Goal: Entertainment & Leisure: Browse casually

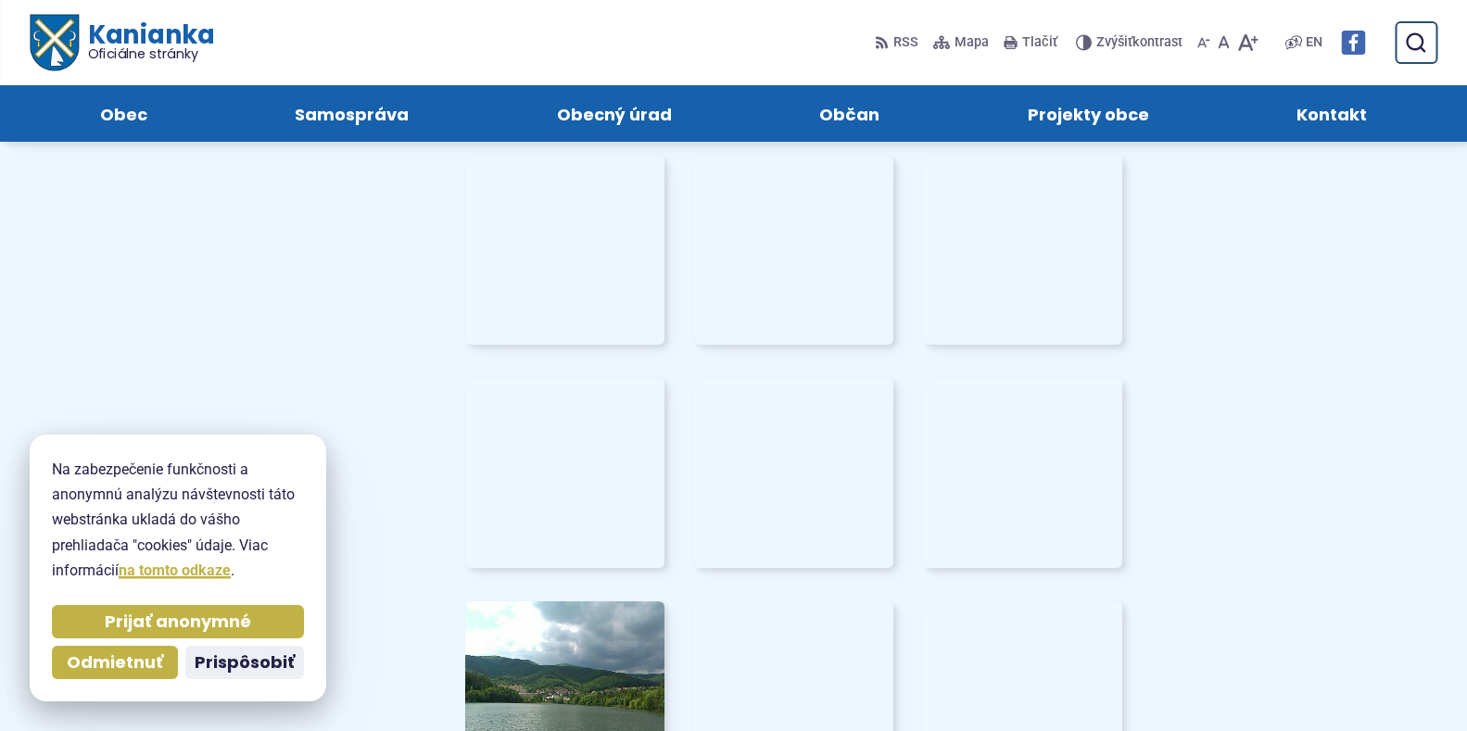
scroll to position [6673, 0]
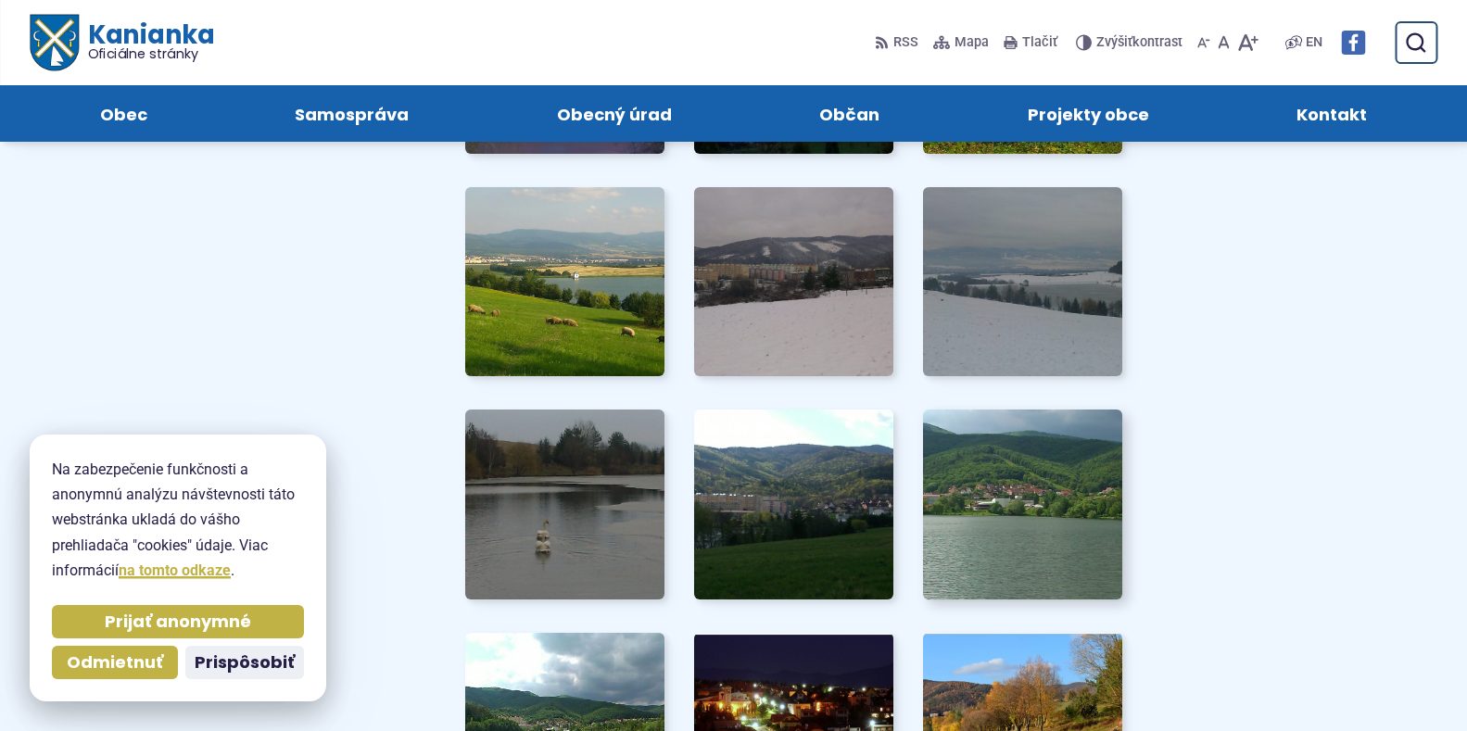
click at [1020, 481] on img at bounding box center [1023, 504] width 220 height 209
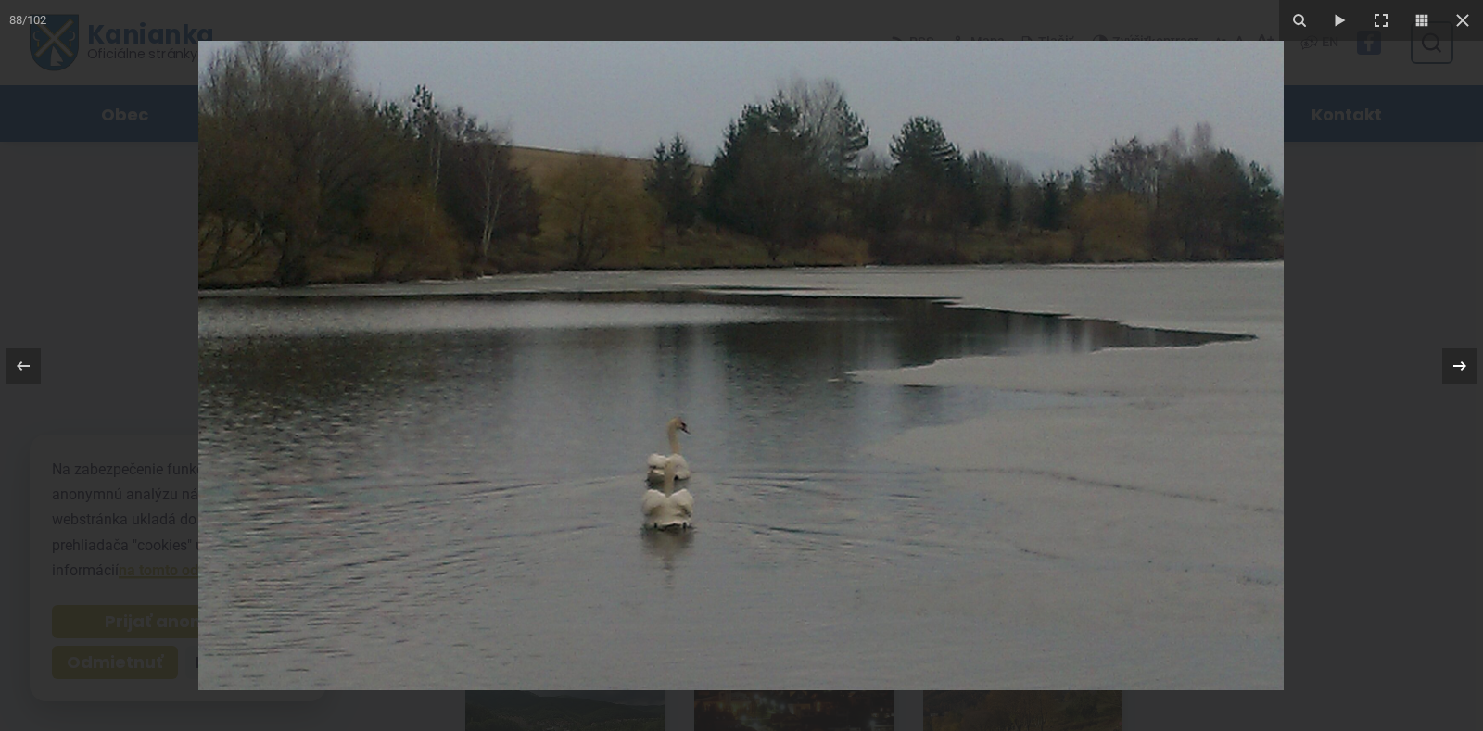
click at [1461, 371] on icon at bounding box center [1460, 366] width 22 height 22
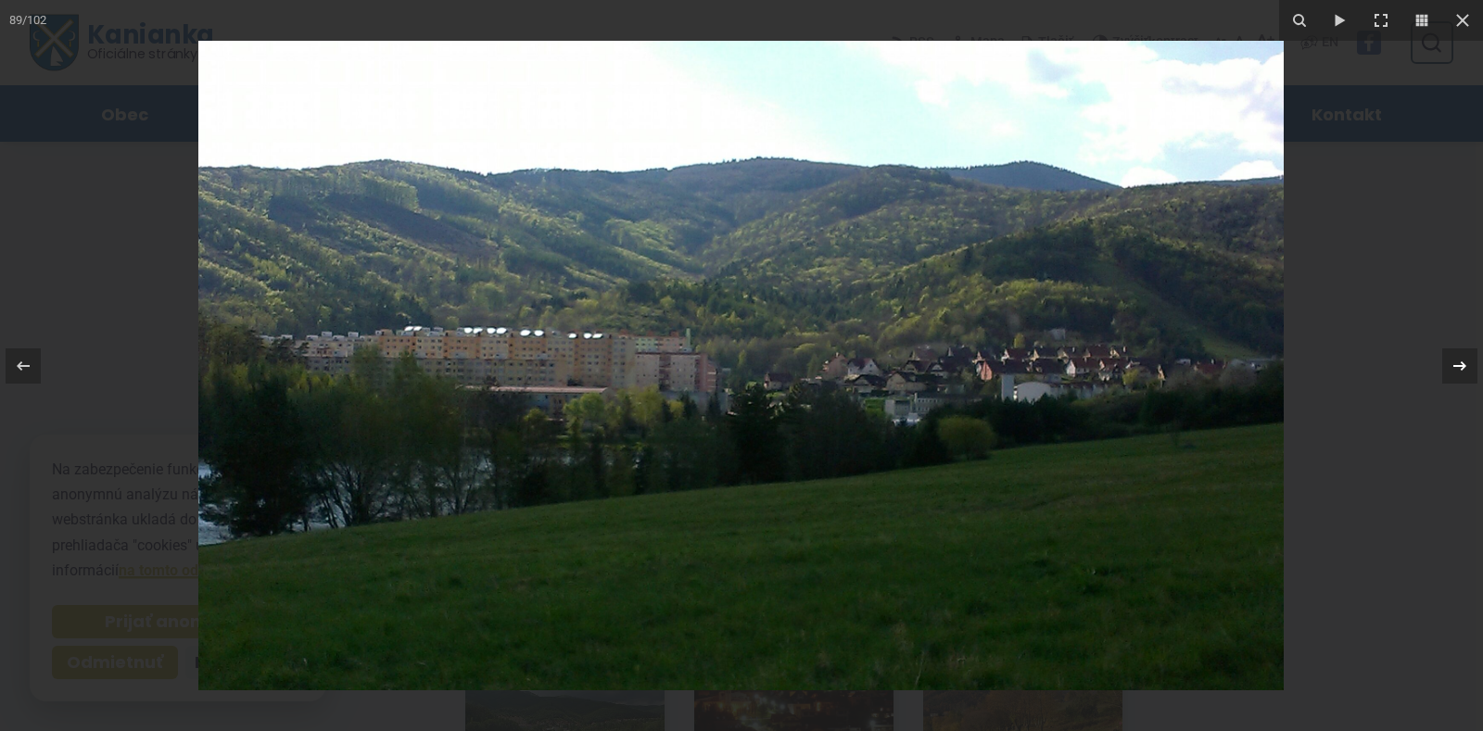
click at [1461, 371] on icon at bounding box center [1460, 366] width 22 height 22
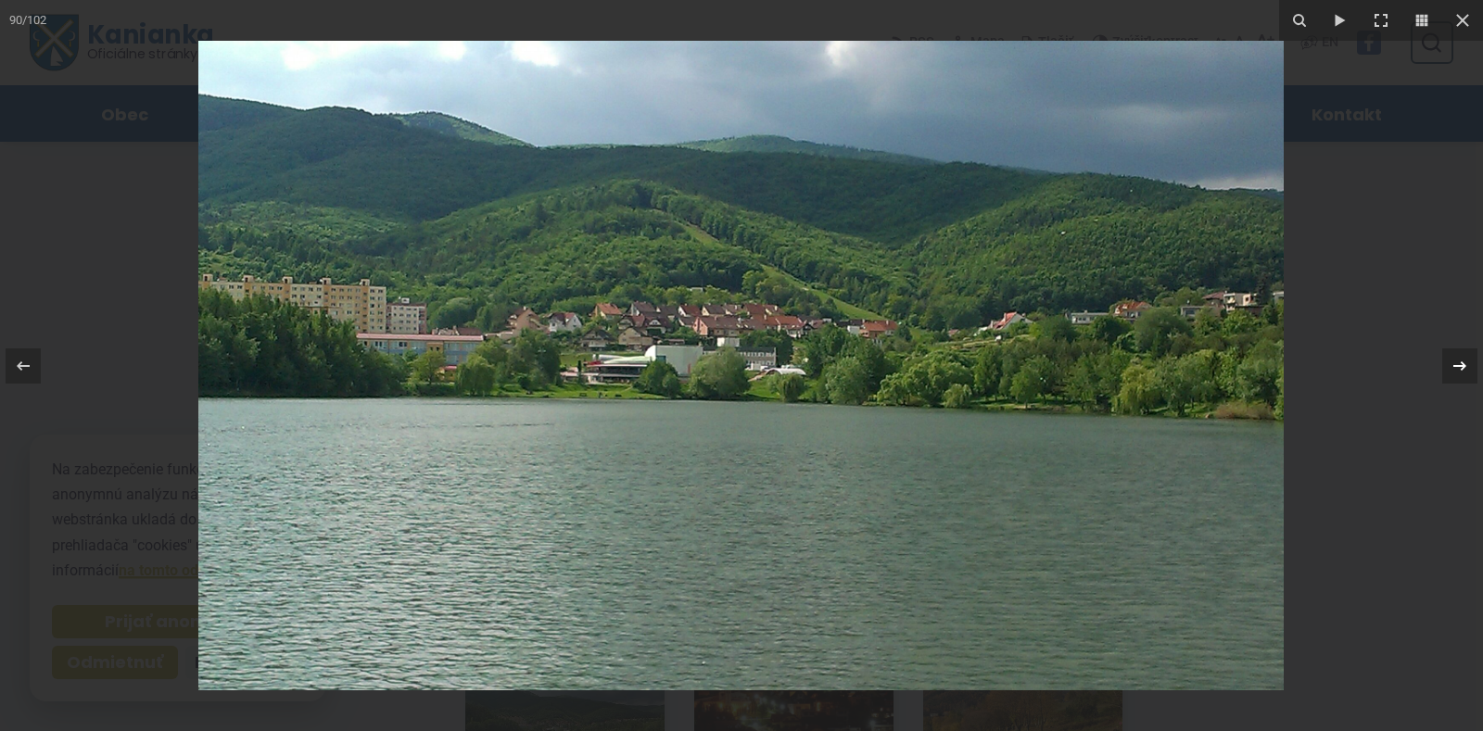
click at [1461, 370] on icon at bounding box center [1460, 366] width 22 height 22
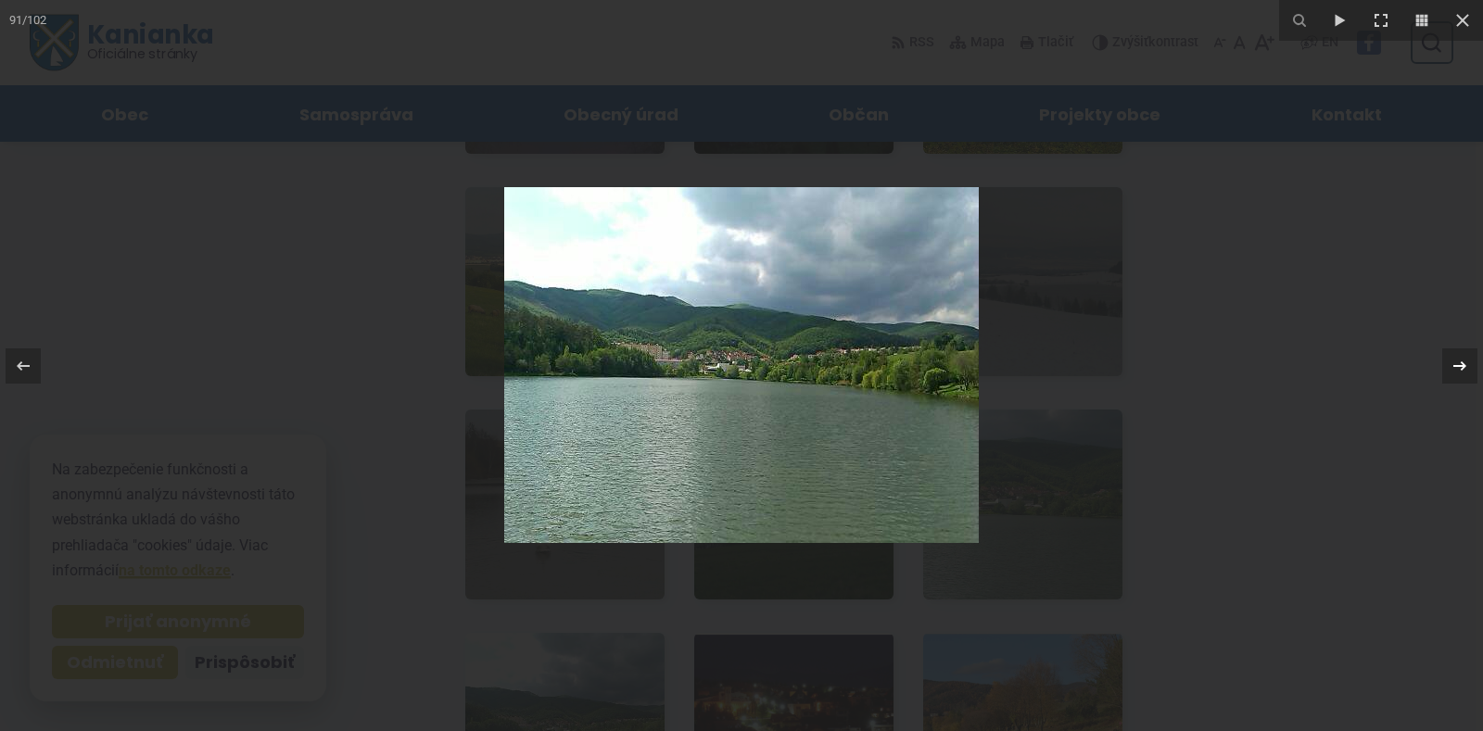
click at [1462, 374] on icon at bounding box center [1460, 366] width 22 height 22
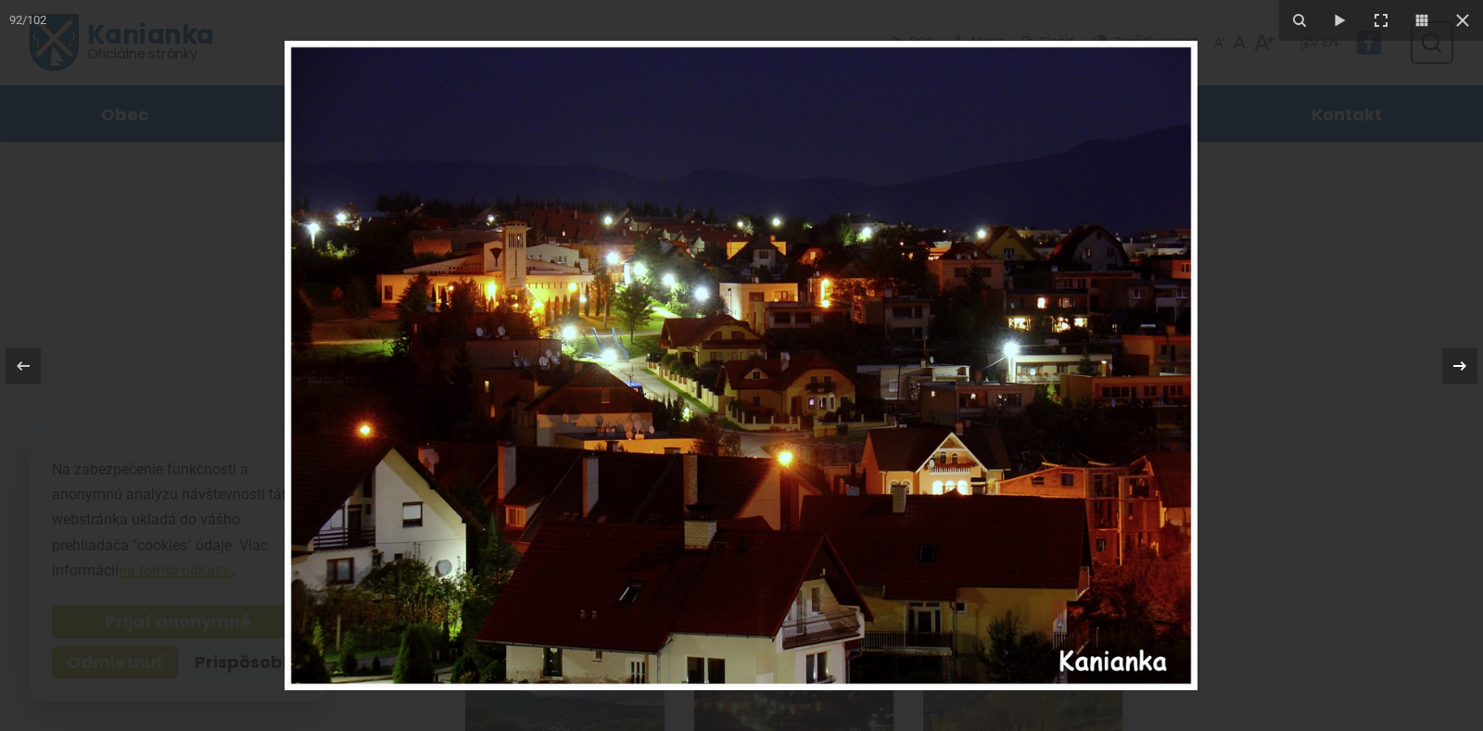
click at [1462, 372] on icon at bounding box center [1460, 366] width 22 height 22
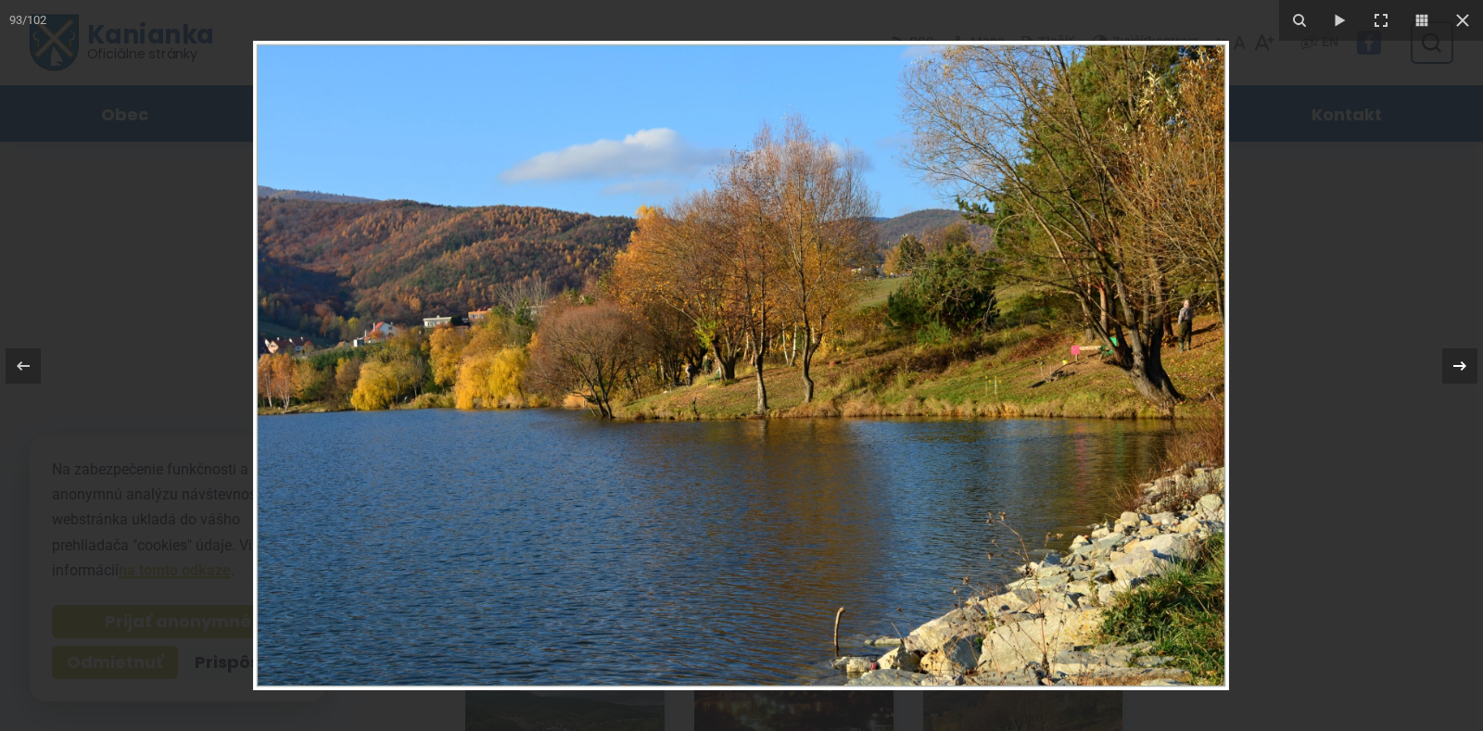
click at [1454, 363] on icon at bounding box center [1460, 366] width 22 height 22
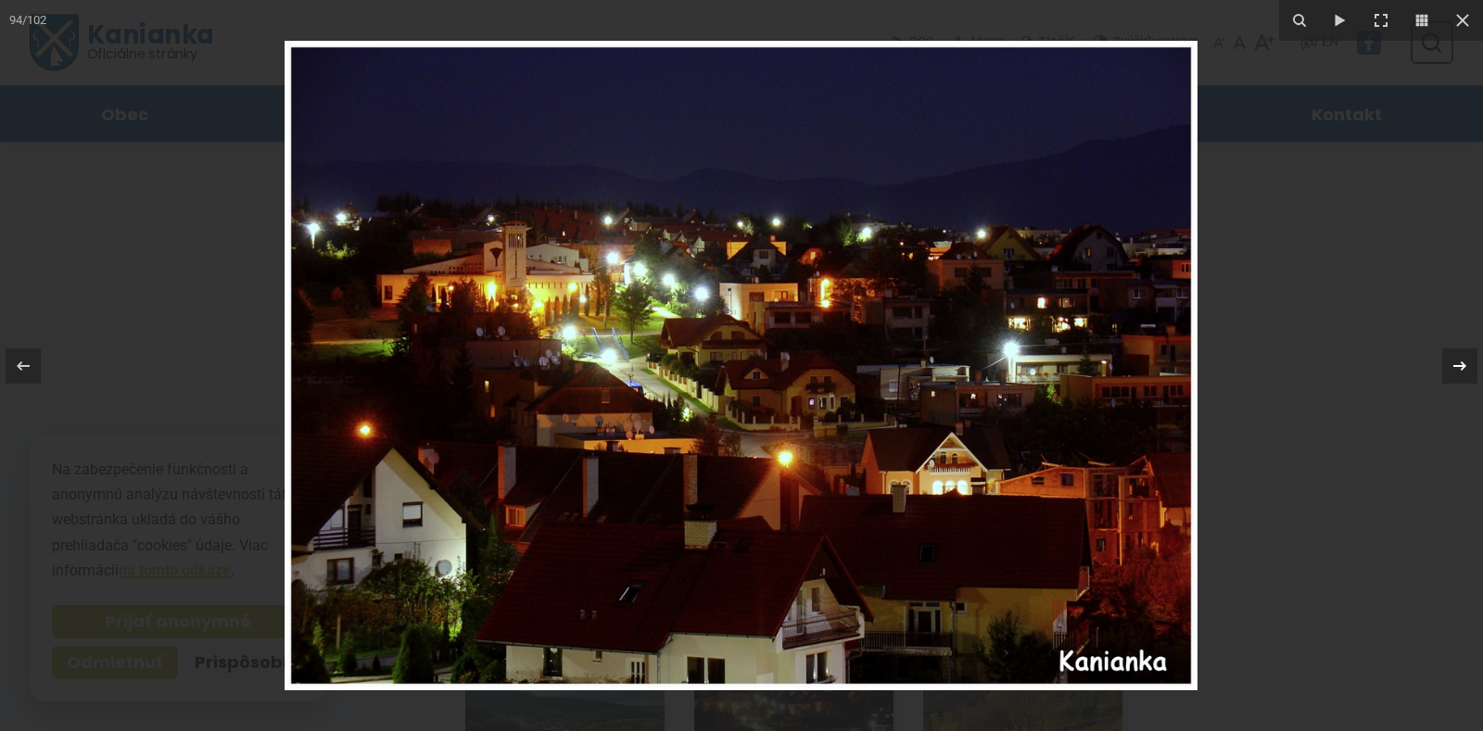
click at [1458, 368] on icon at bounding box center [1460, 366] width 22 height 22
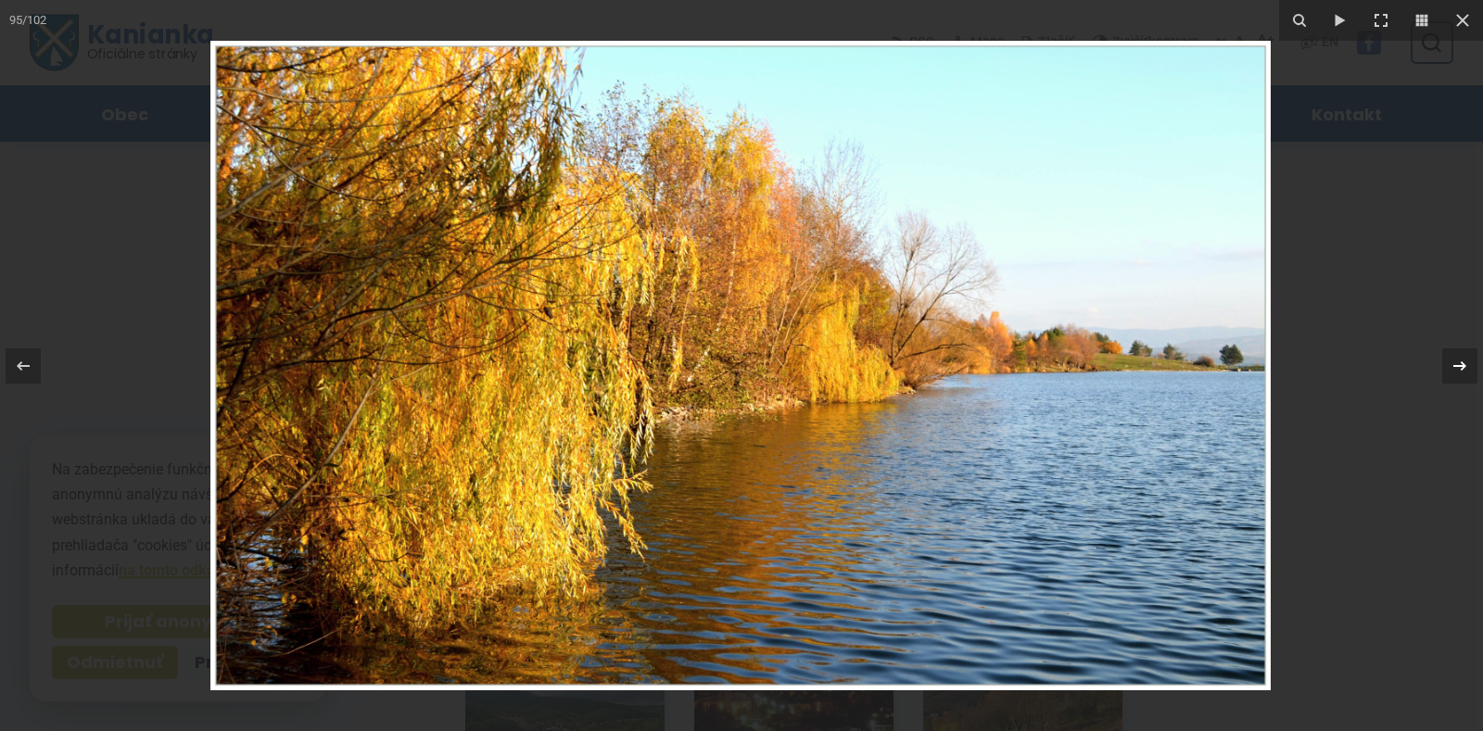
click at [1454, 361] on icon at bounding box center [1460, 366] width 22 height 22
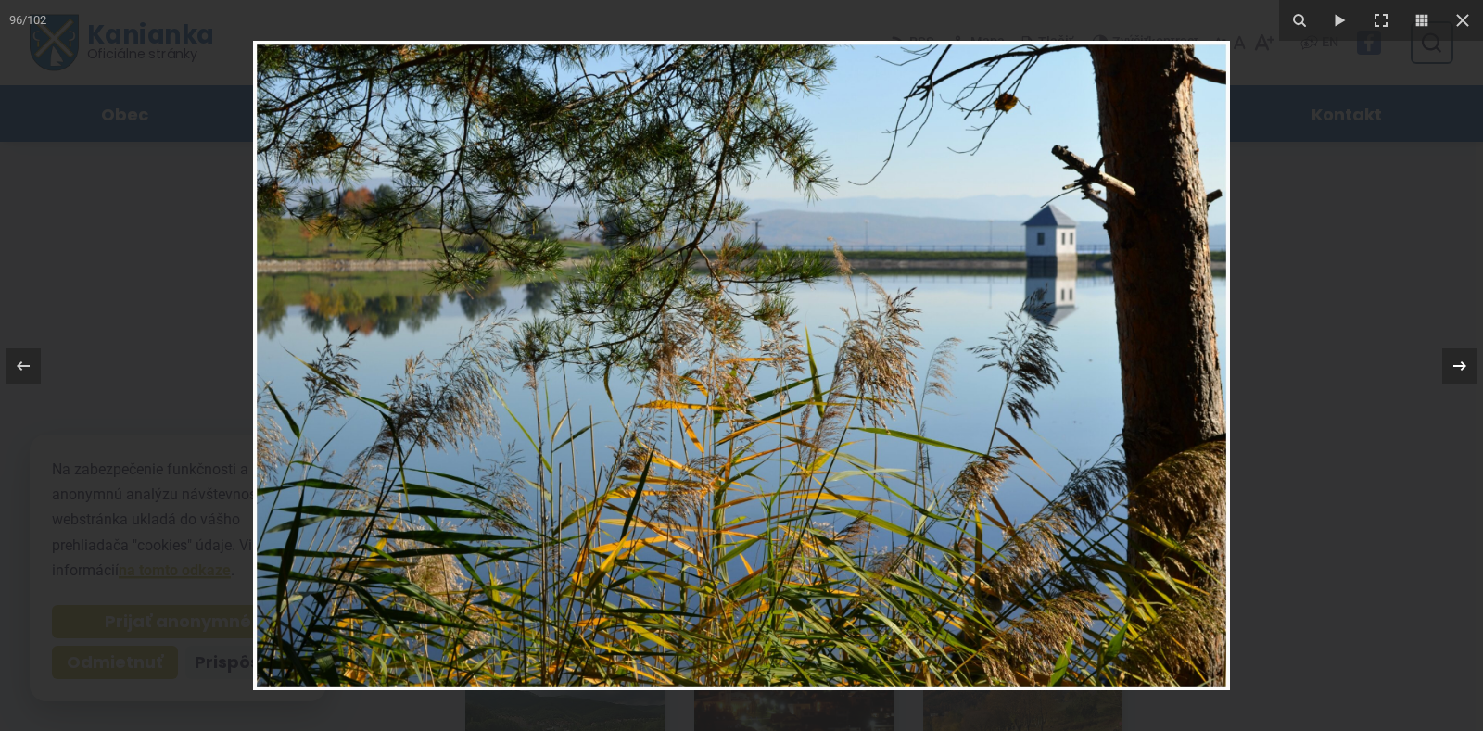
click at [1454, 358] on icon at bounding box center [1460, 366] width 22 height 22
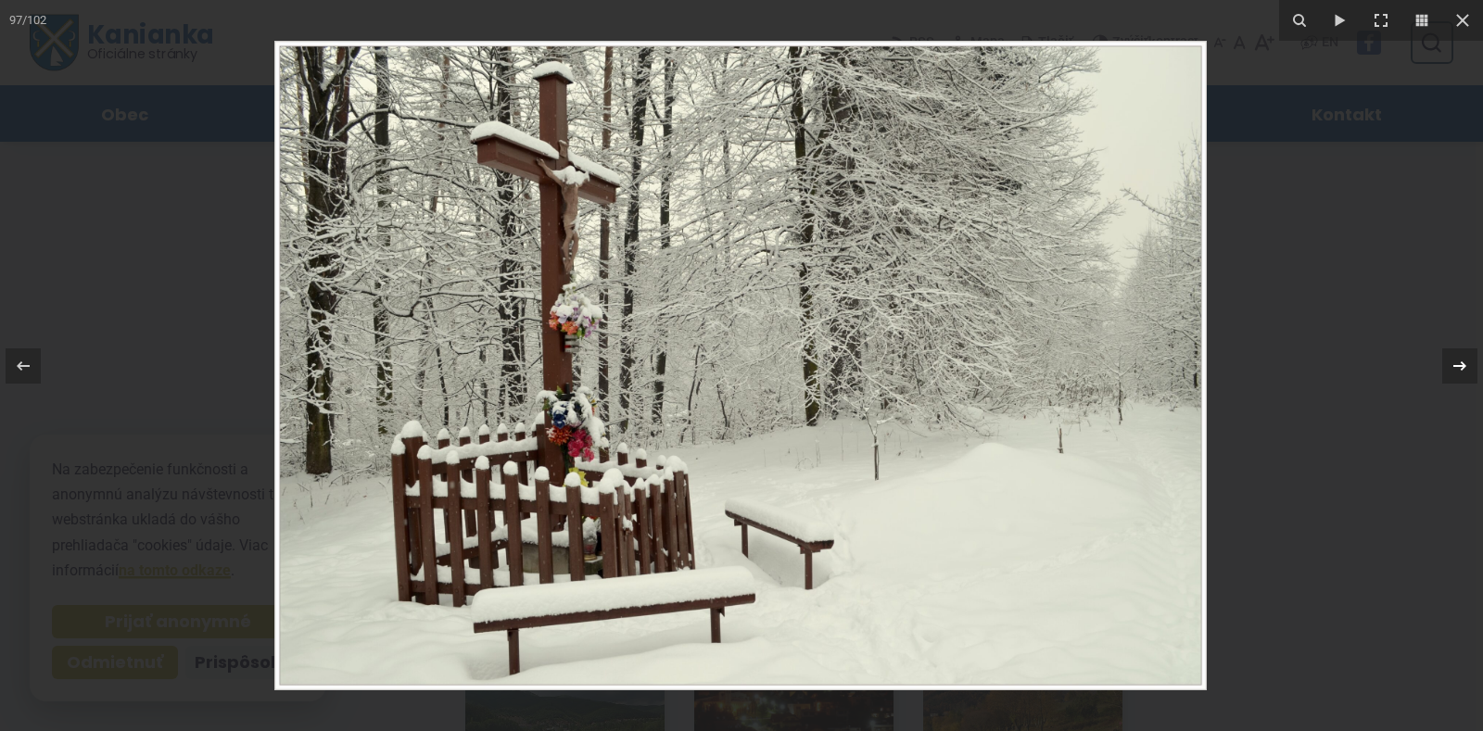
click at [1454, 360] on icon at bounding box center [1460, 366] width 22 height 22
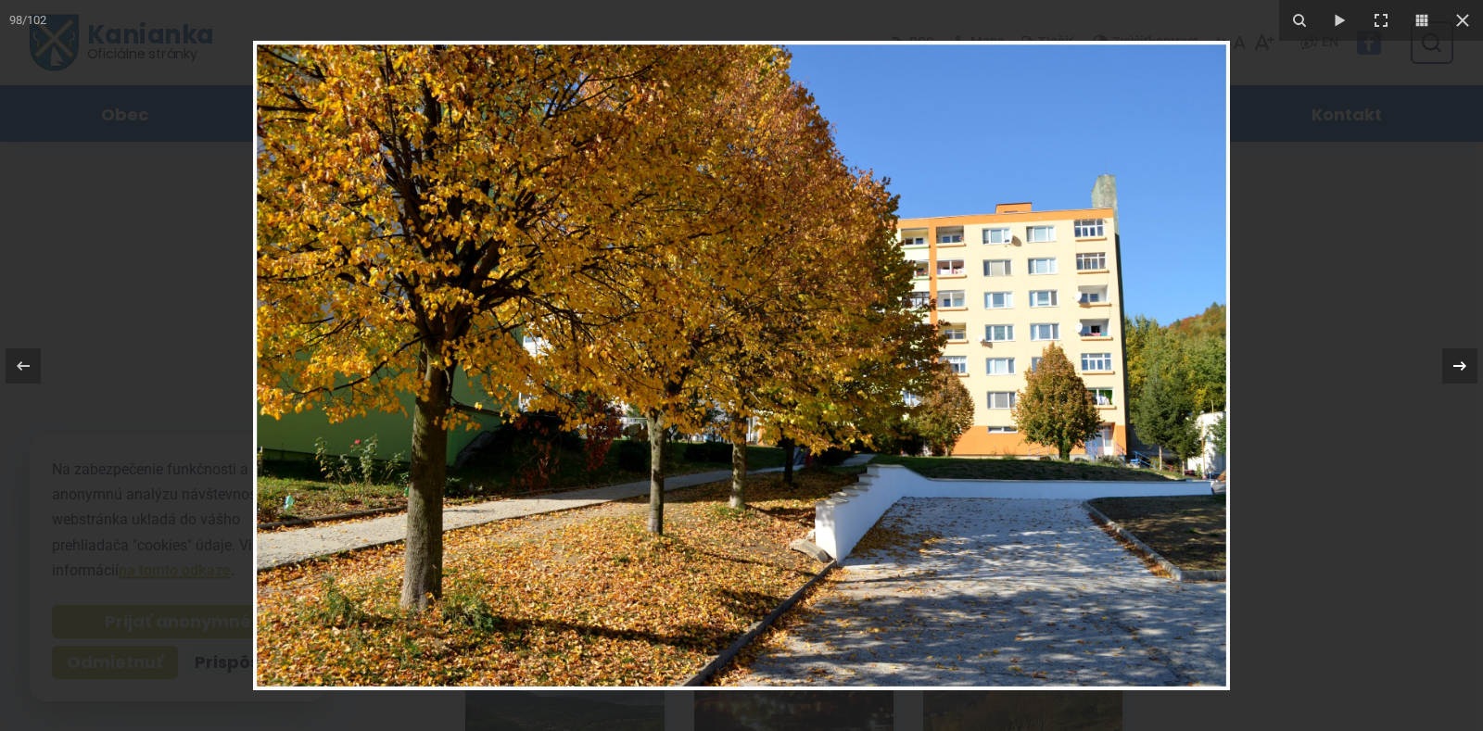
click at [1454, 358] on icon at bounding box center [1460, 366] width 22 height 22
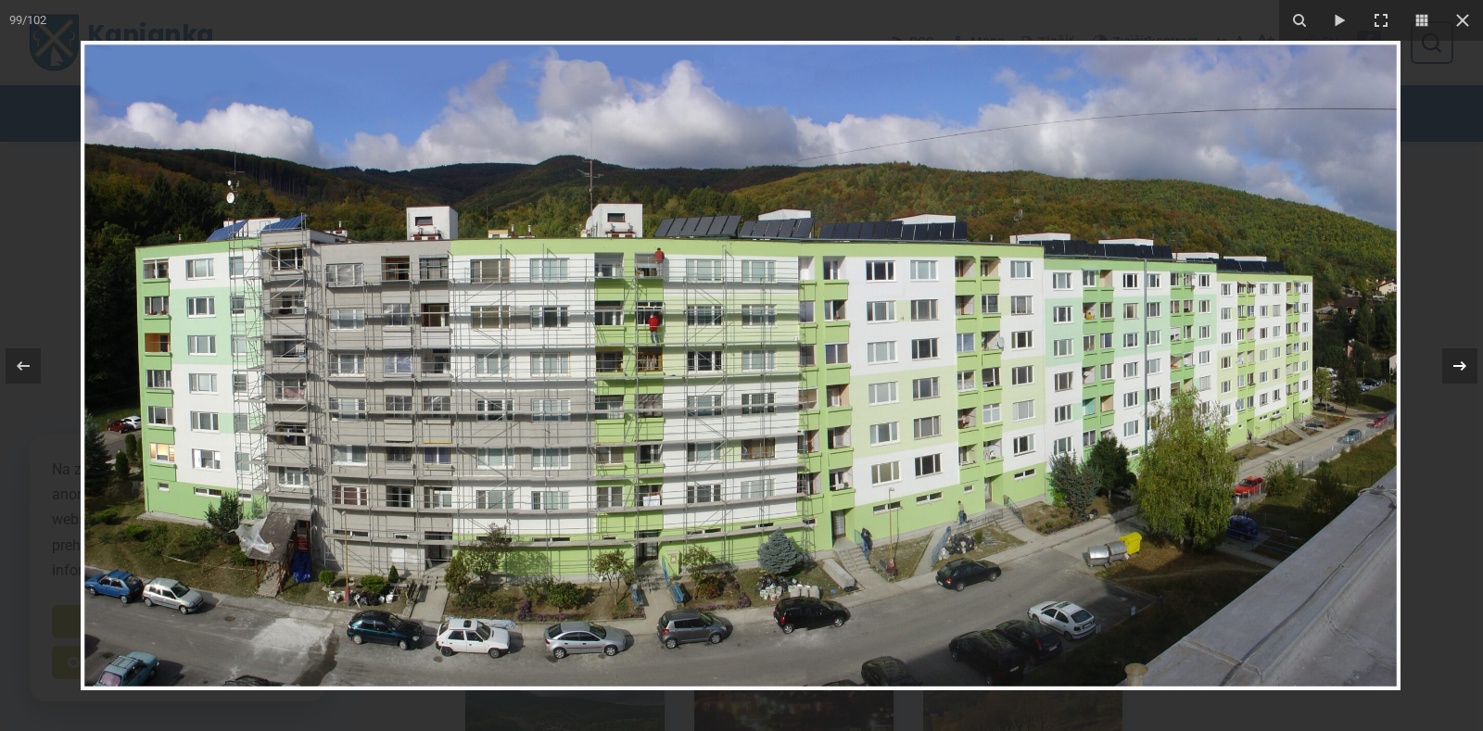
click at [1464, 363] on icon at bounding box center [1460, 366] width 22 height 22
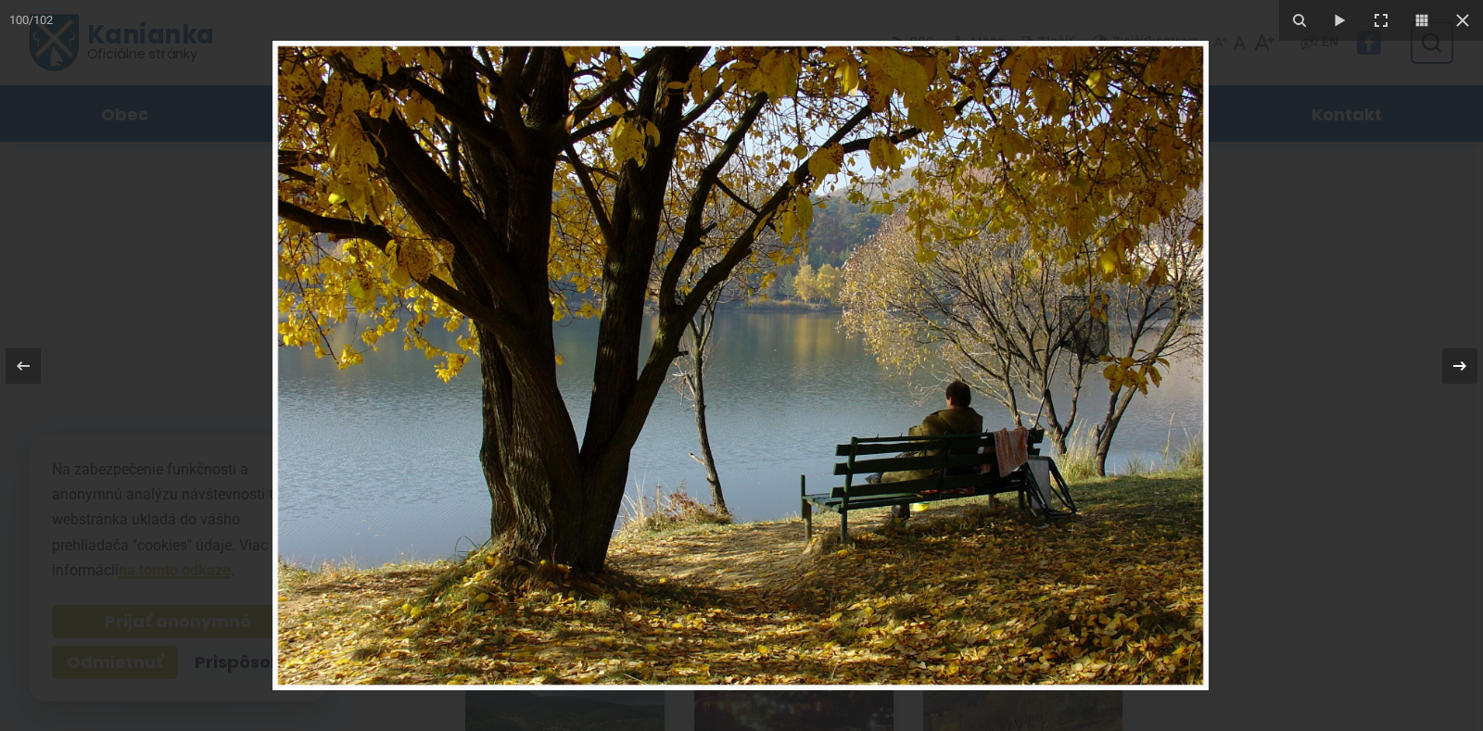
click at [1464, 362] on icon at bounding box center [1460, 366] width 22 height 22
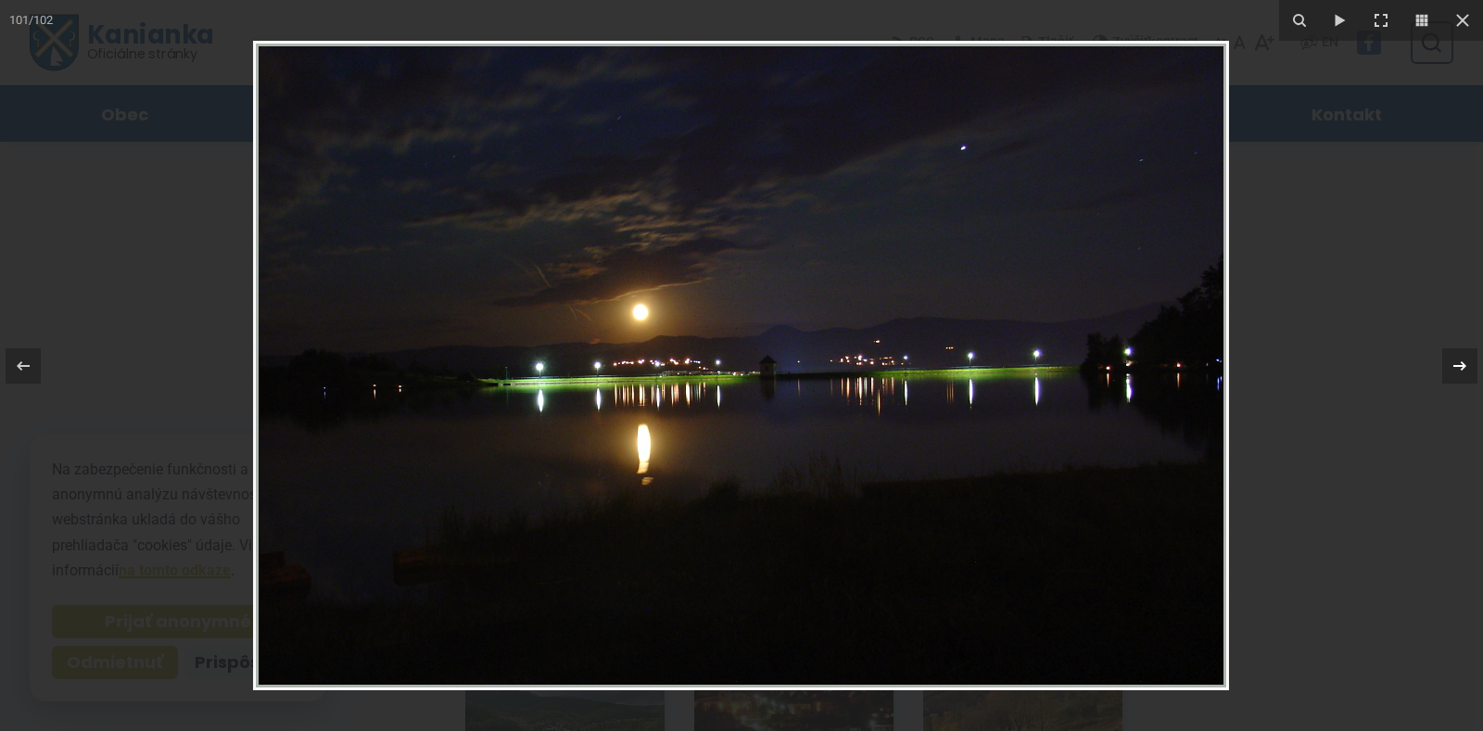
click at [1464, 360] on icon at bounding box center [1460, 366] width 22 height 22
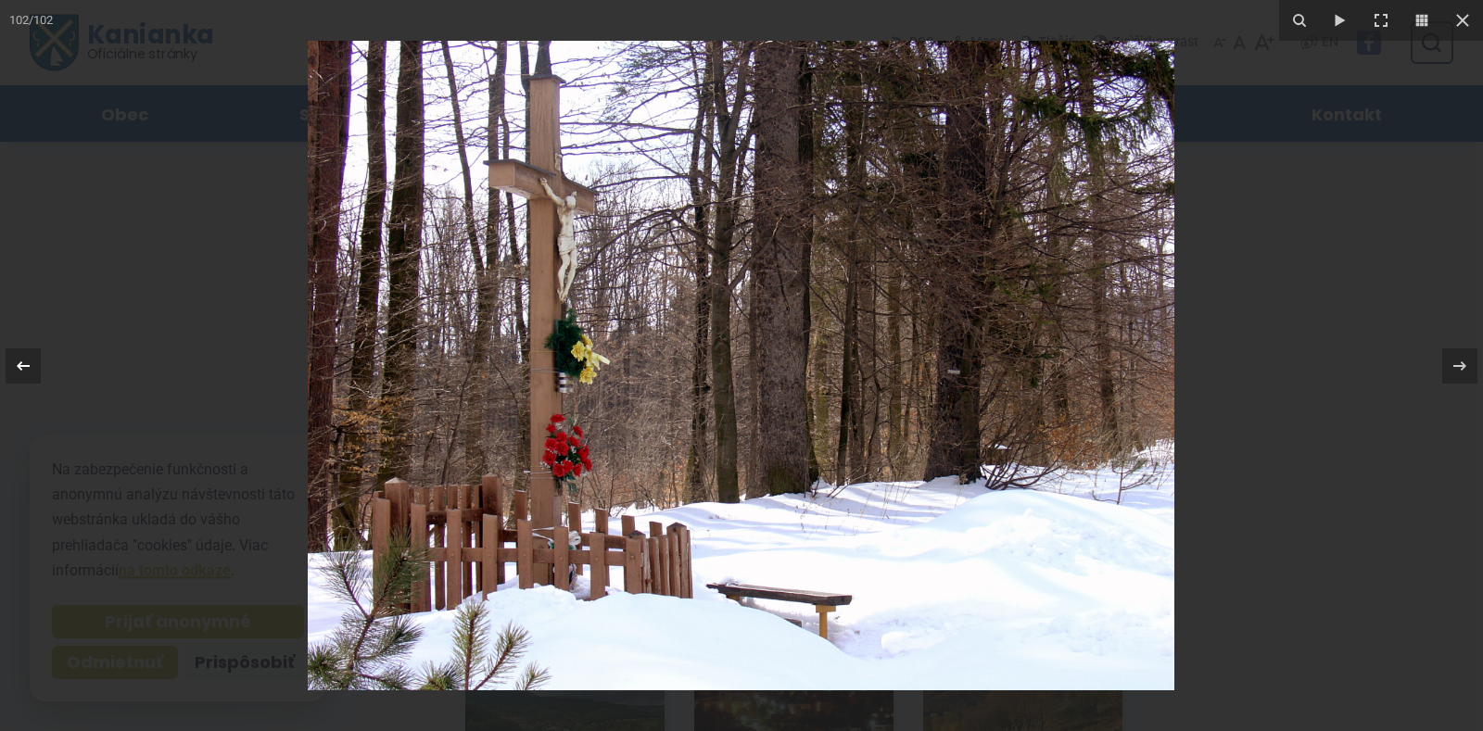
click at [20, 369] on icon at bounding box center [23, 365] width 13 height 9
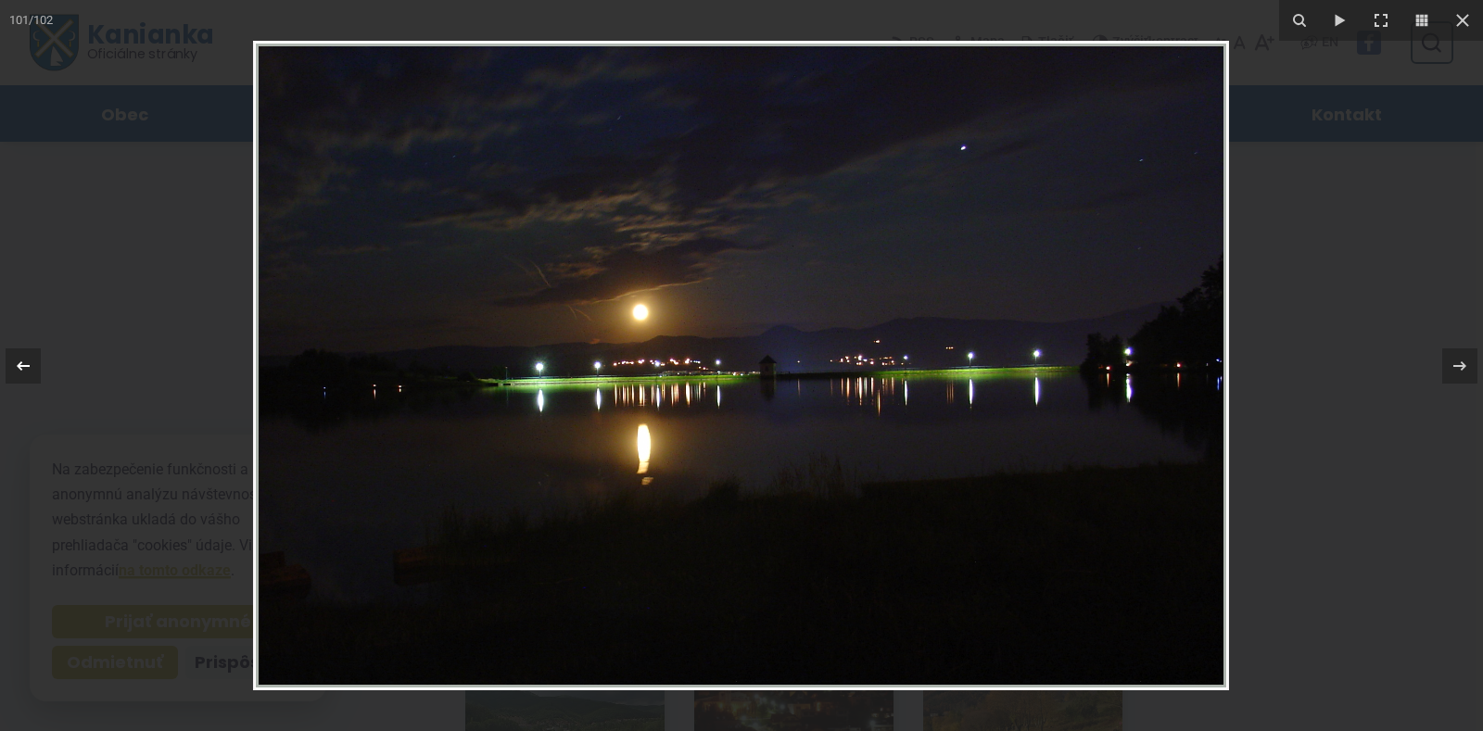
click at [20, 367] on icon at bounding box center [23, 365] width 13 height 9
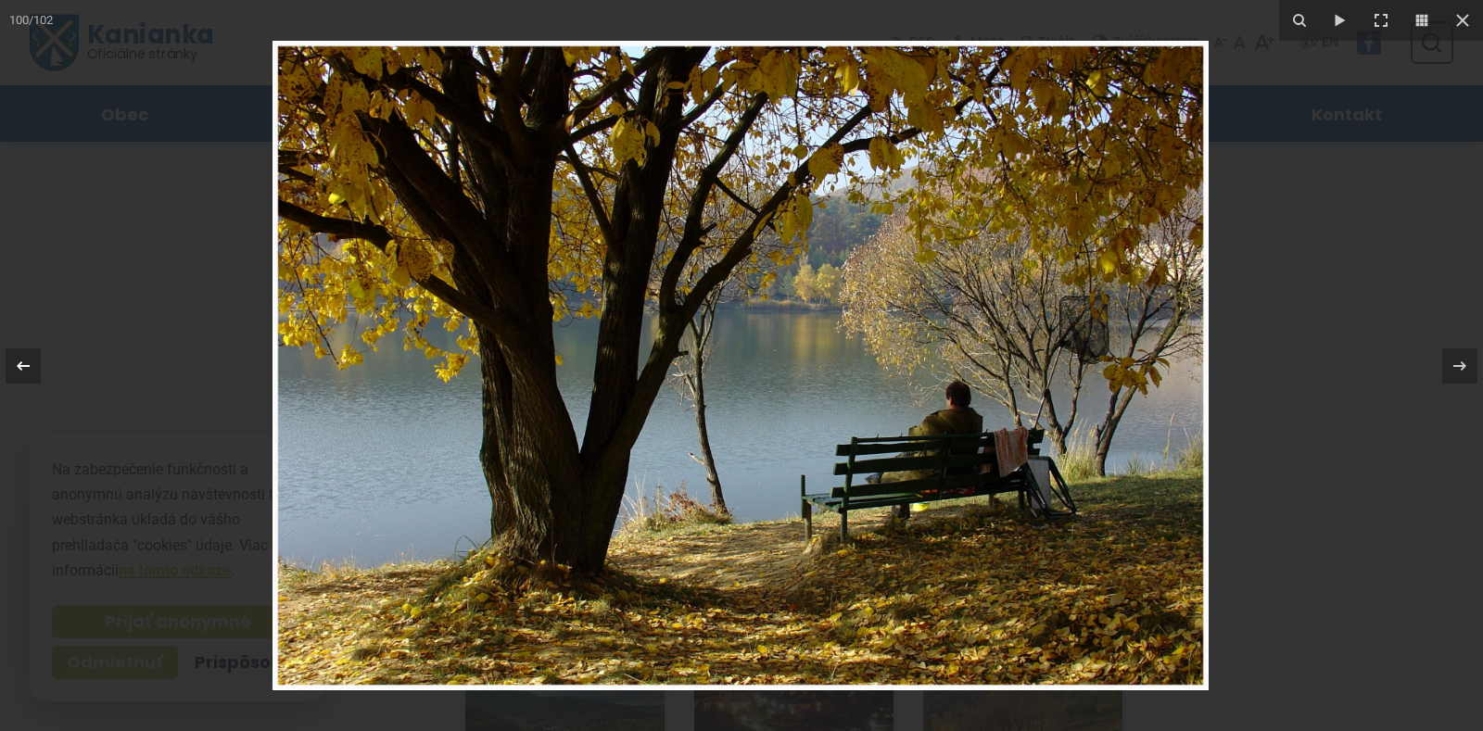
click at [20, 365] on icon at bounding box center [23, 365] width 13 height 9
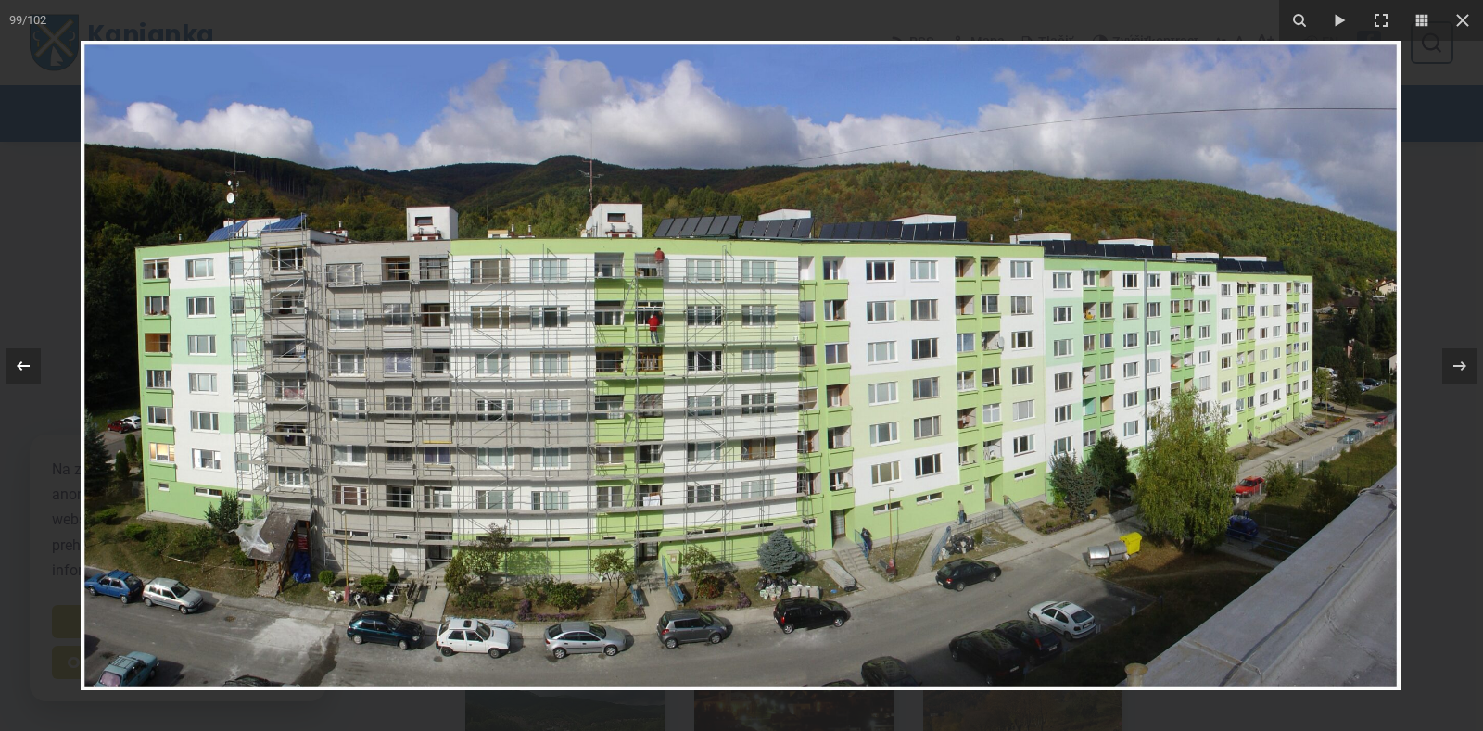
click at [20, 365] on icon at bounding box center [23, 365] width 13 height 9
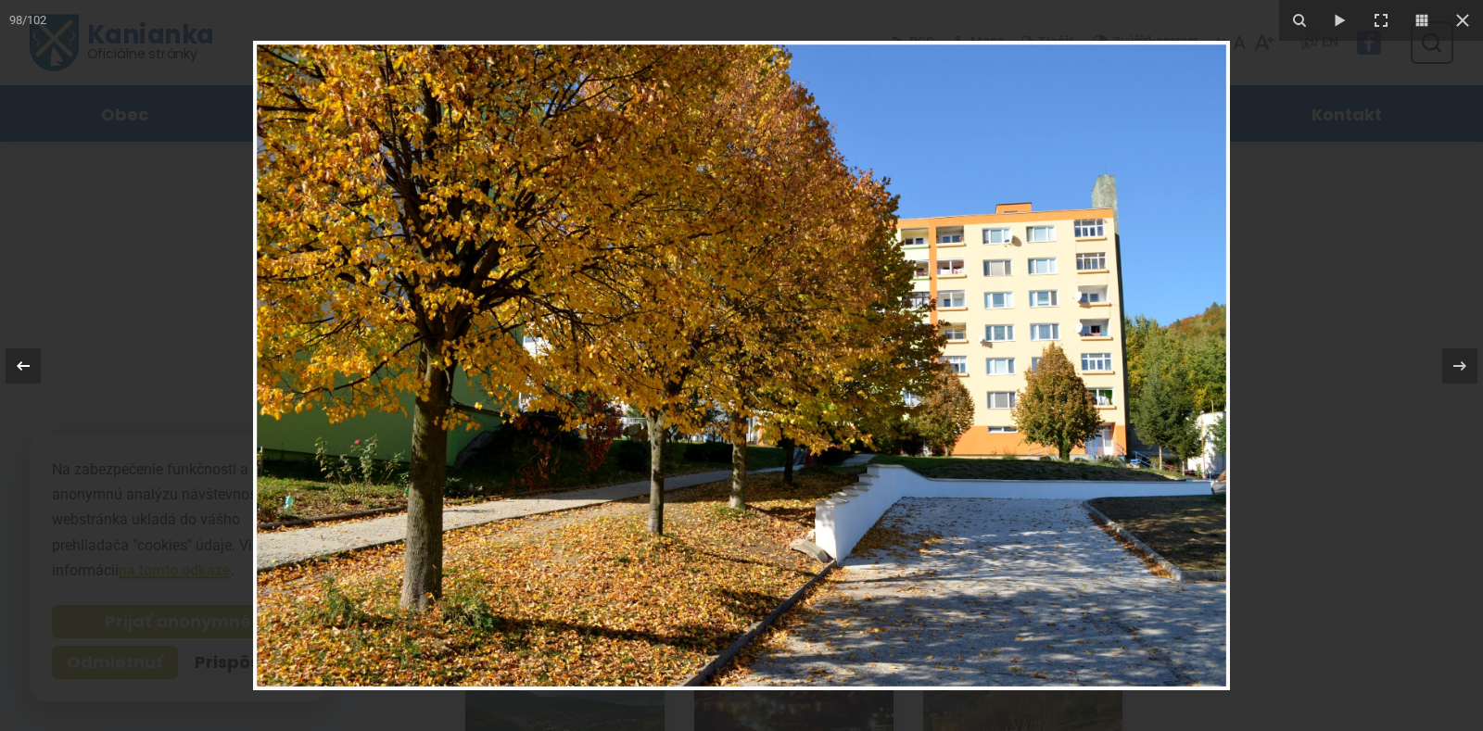
click at [20, 365] on icon at bounding box center [23, 365] width 13 height 9
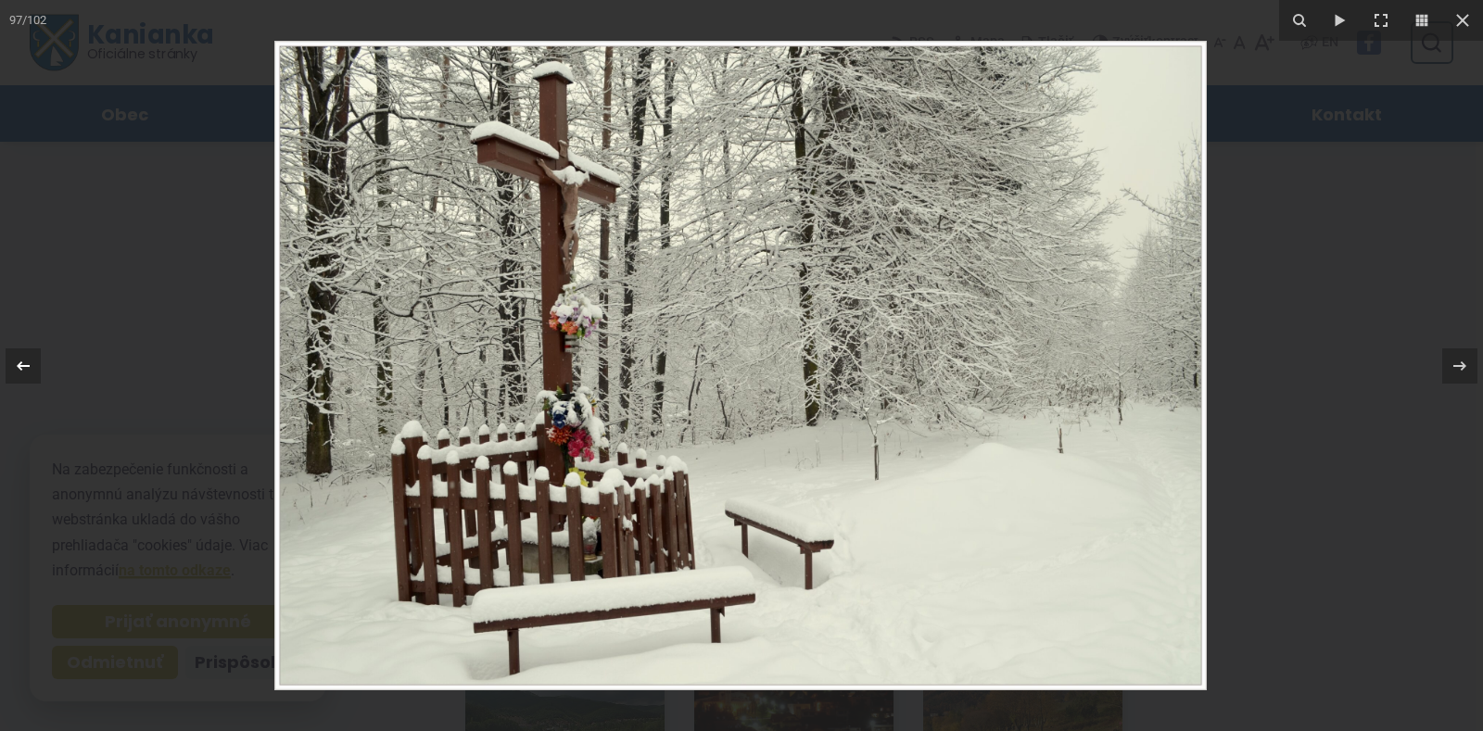
click at [20, 363] on icon at bounding box center [23, 365] width 13 height 9
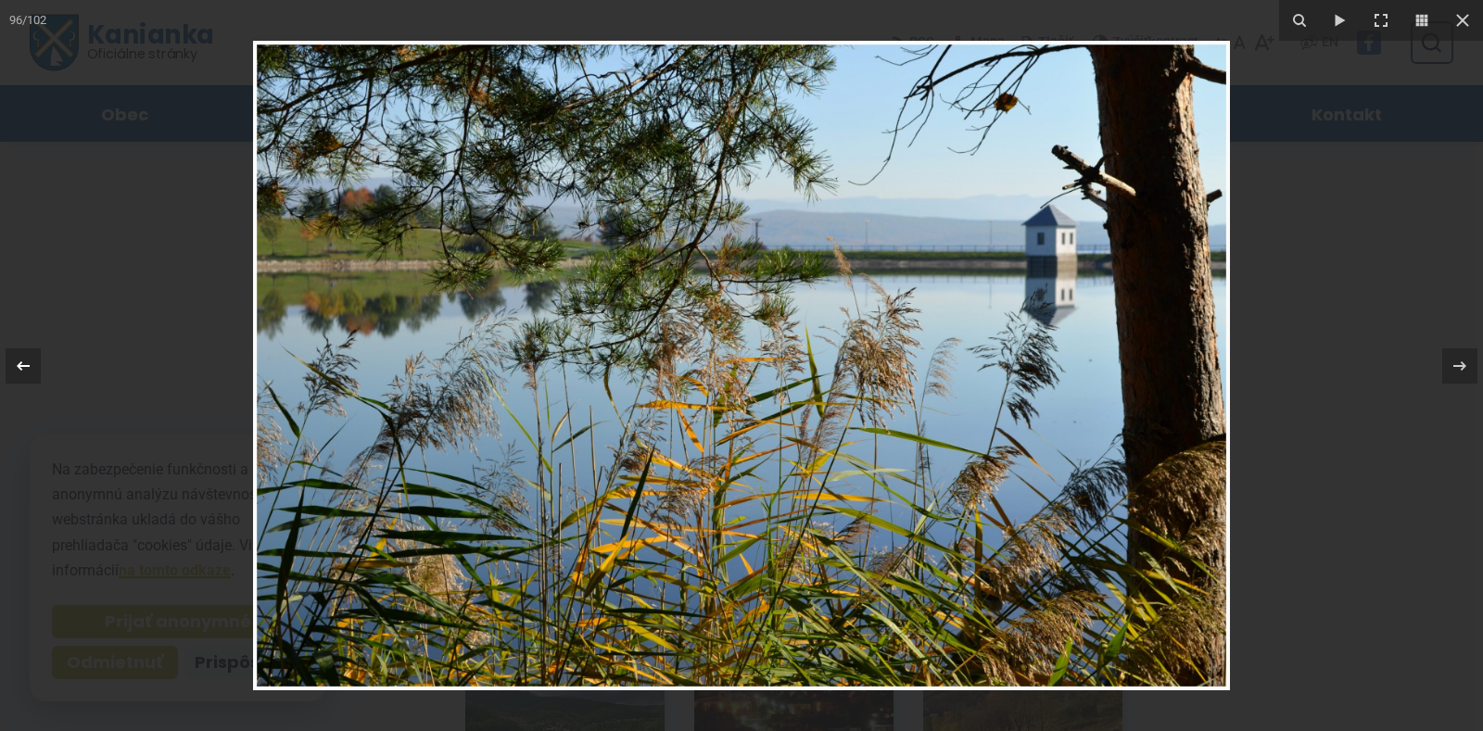
click at [20, 363] on icon at bounding box center [23, 365] width 13 height 9
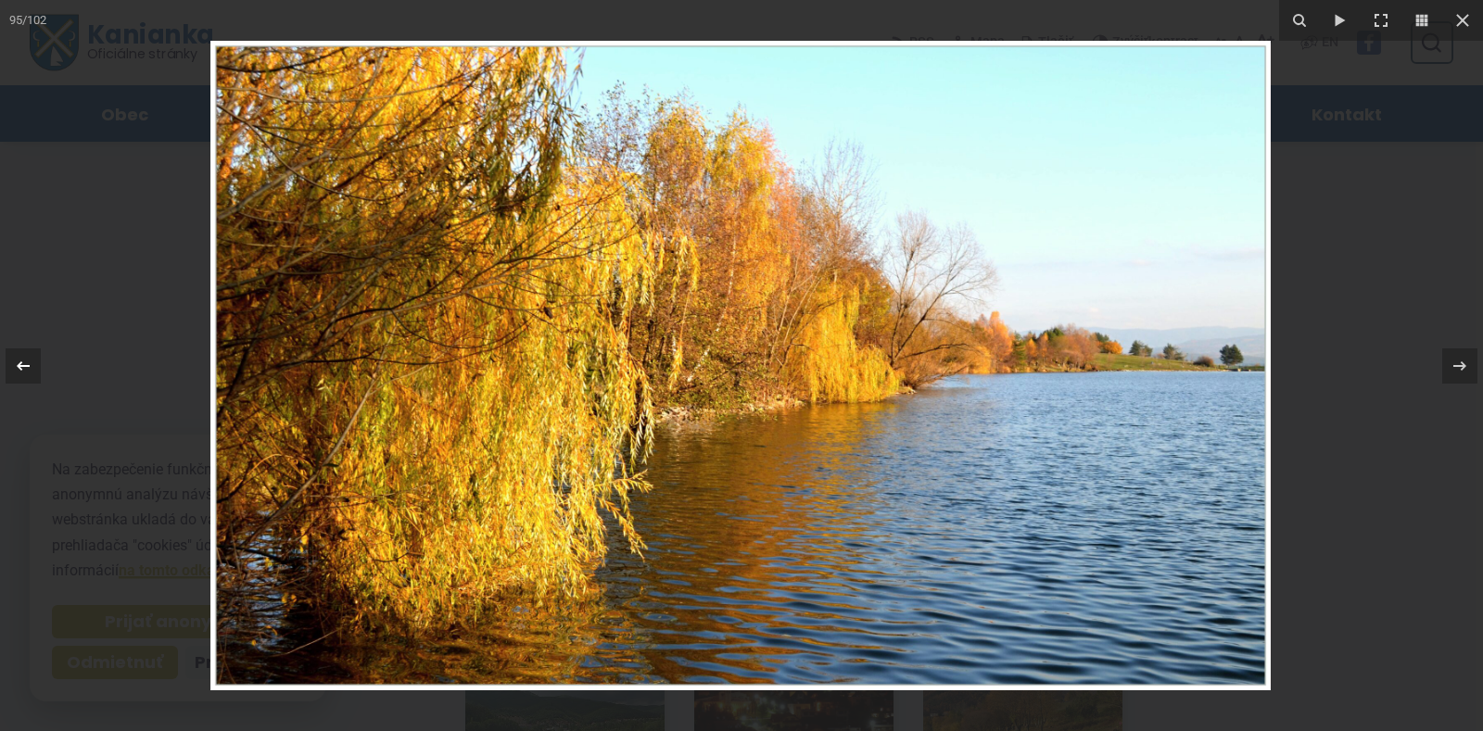
click at [20, 363] on icon at bounding box center [23, 365] width 13 height 9
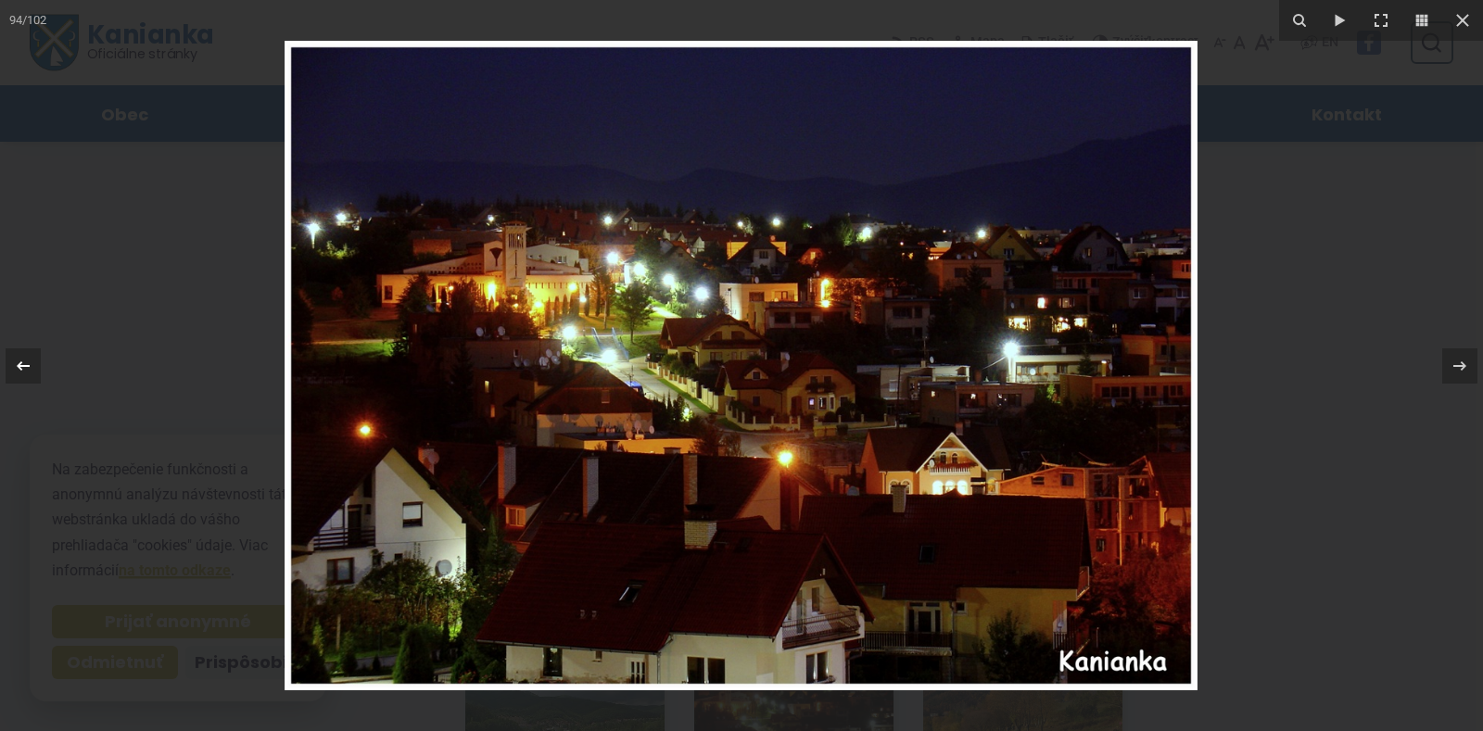
click at [20, 362] on icon at bounding box center [23, 365] width 13 height 9
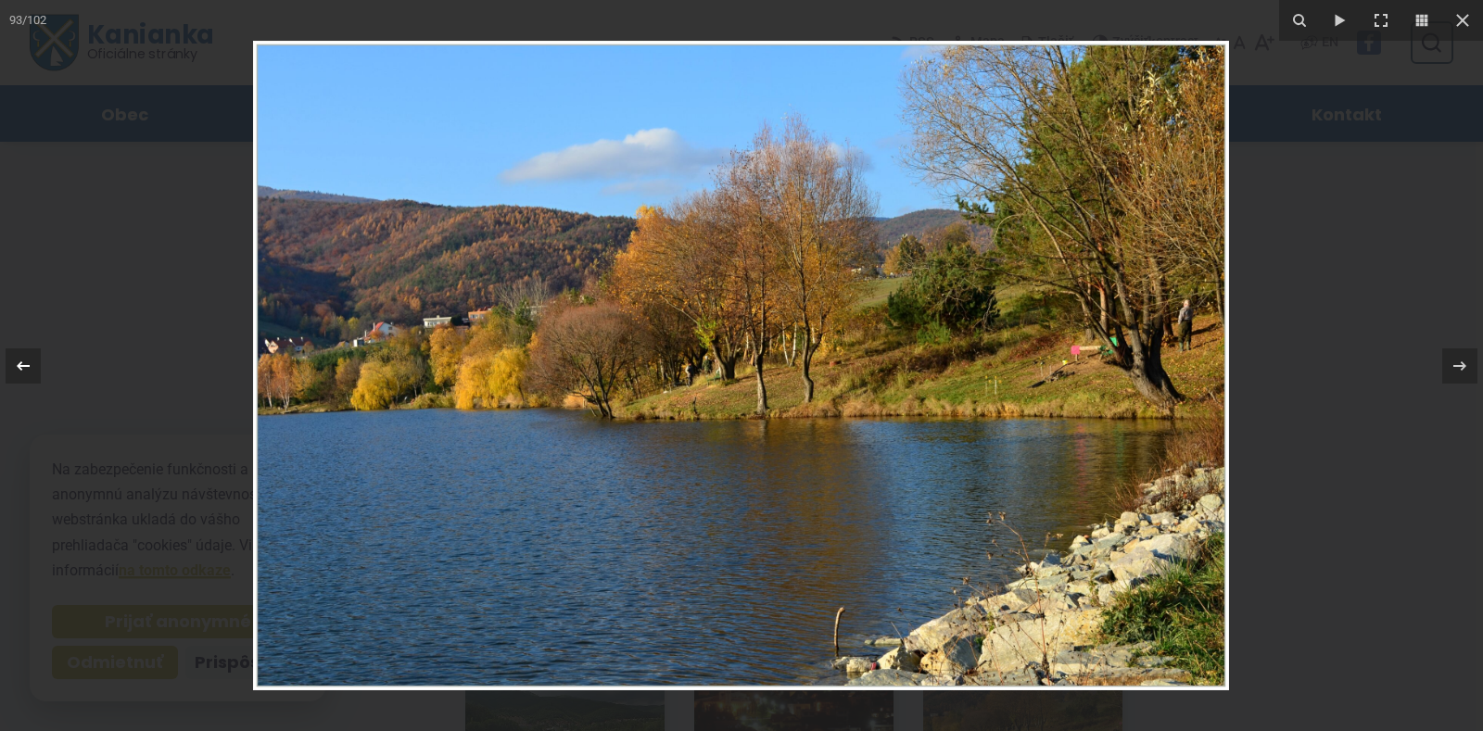
click at [20, 361] on icon at bounding box center [23, 366] width 22 height 22
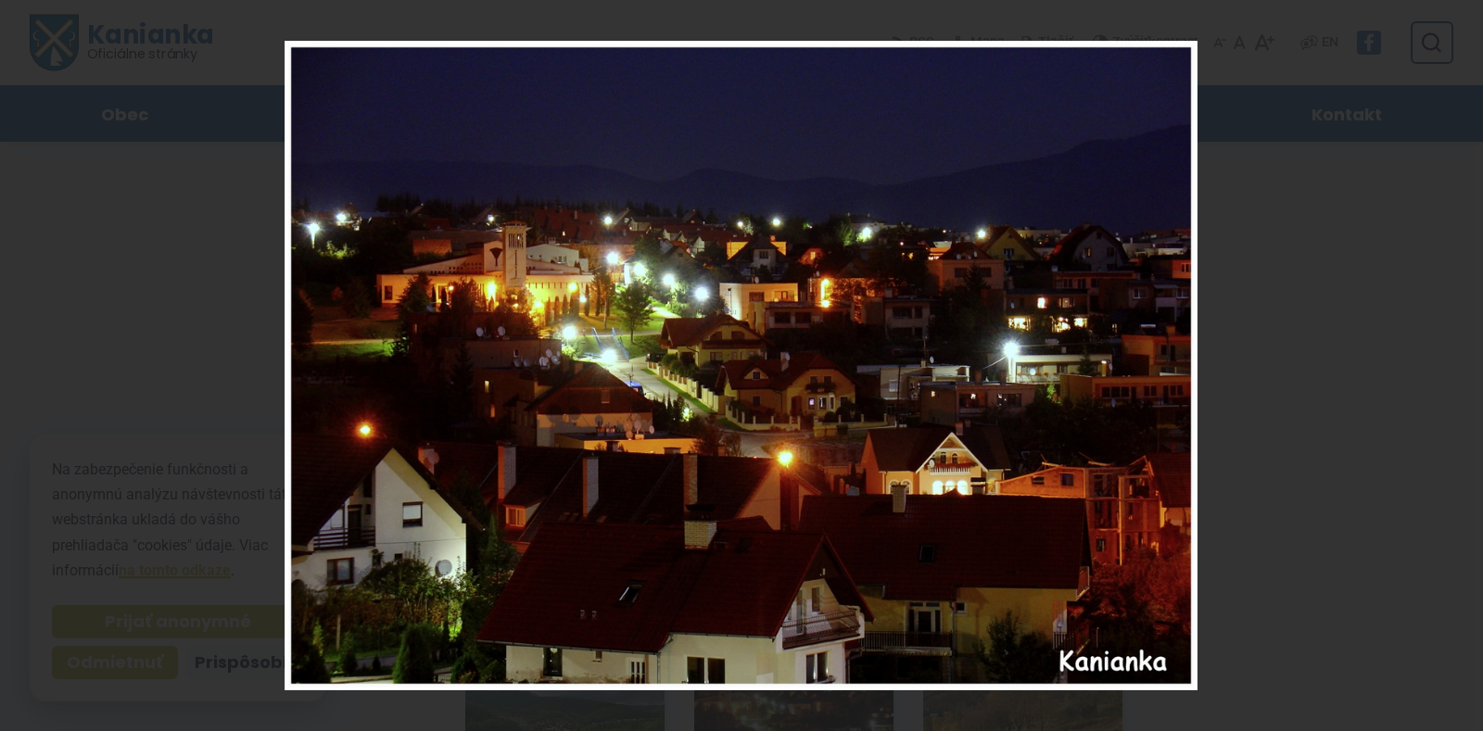
drag, startPoint x: 22, startPoint y: 0, endPoint x: 117, endPoint y: 441, distance: 451.2
drag, startPoint x: 115, startPoint y: 441, endPoint x: 1386, endPoint y: 378, distance: 1272.2
drag, startPoint x: 1386, startPoint y: 378, endPoint x: 1468, endPoint y: 15, distance: 372.6
drag, startPoint x: 1468, startPoint y: 15, endPoint x: 1361, endPoint y: 531, distance: 527.3
click at [1364, 538] on div at bounding box center [741, 365] width 1483 height 731
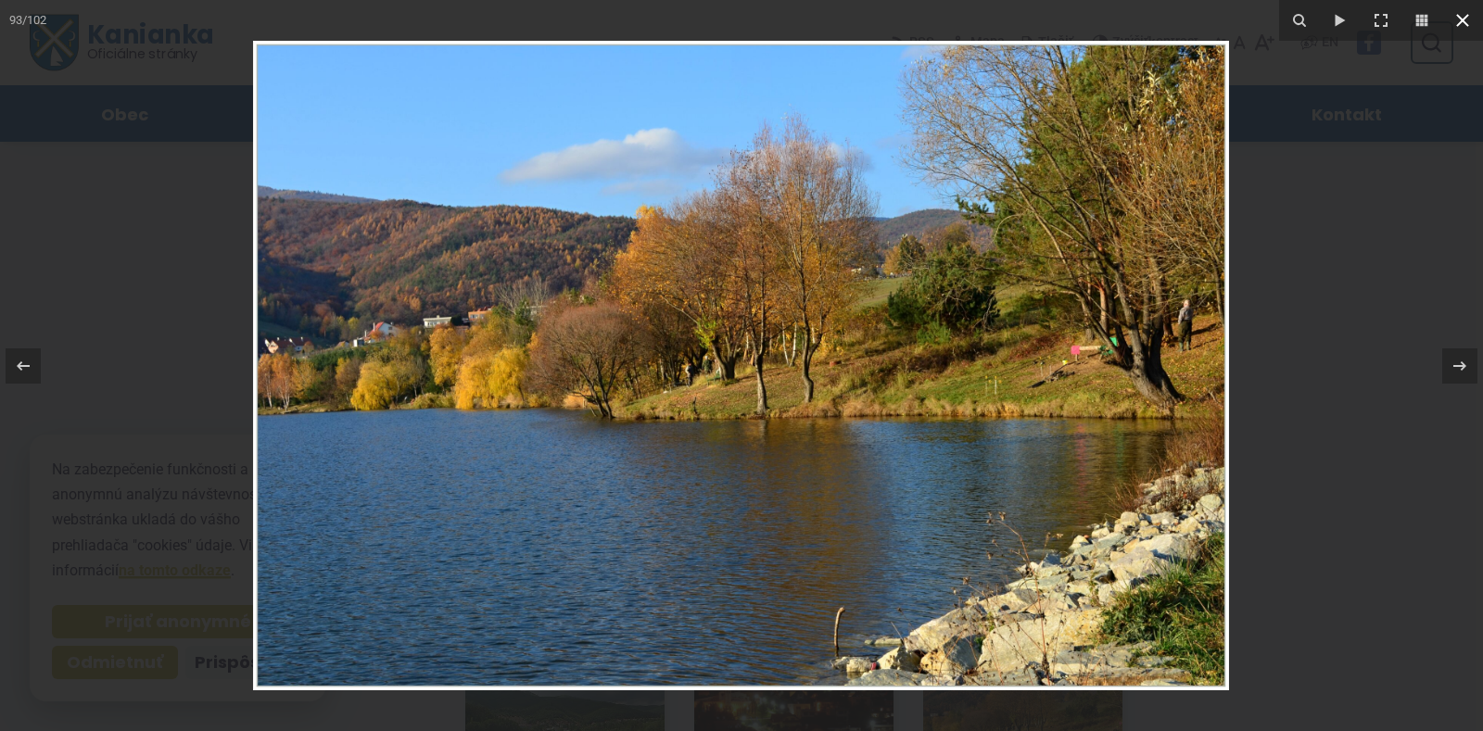
drag, startPoint x: 1460, startPoint y: 1, endPoint x: 1454, endPoint y: 9, distance: 10.0
click at [1460, 6] on button at bounding box center [1462, 20] width 41 height 41
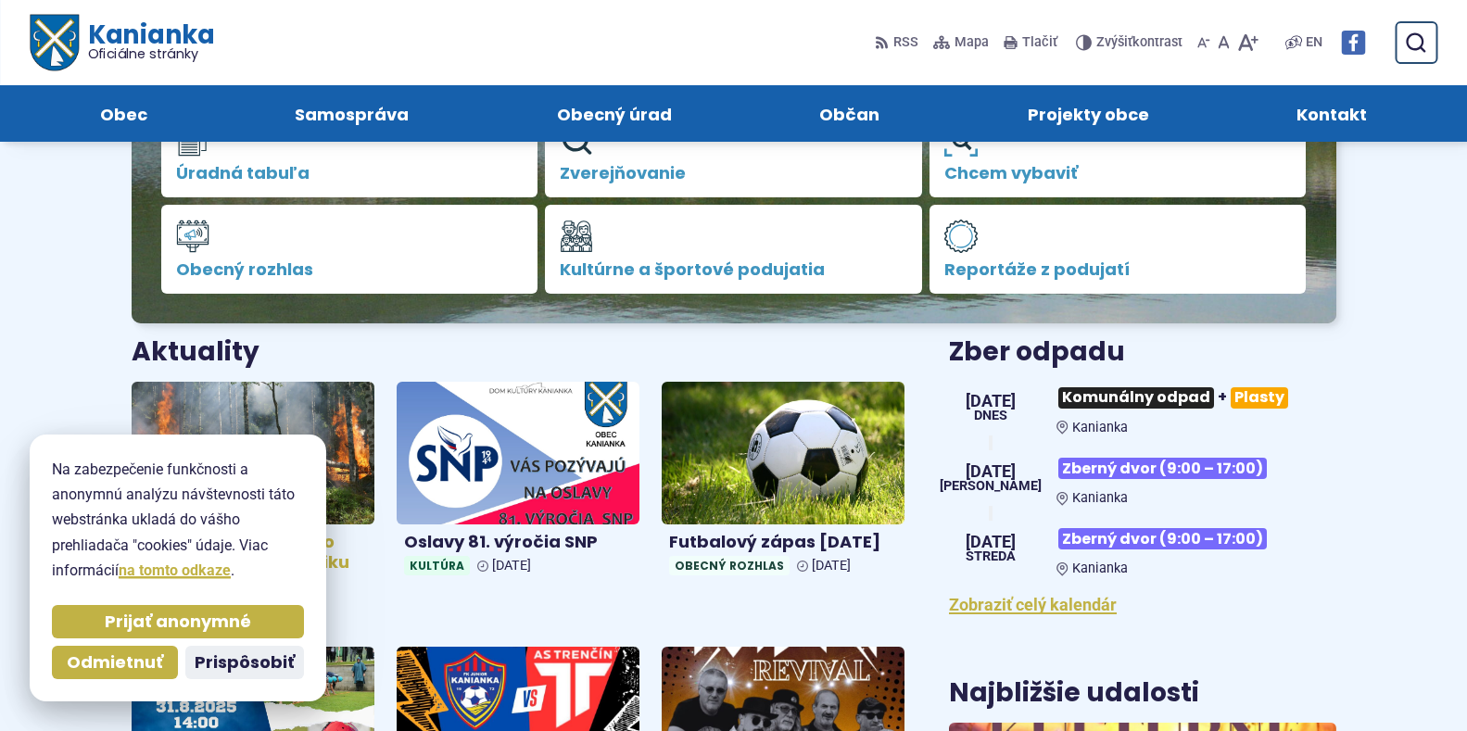
scroll to position [371, 0]
